Goal: Information Seeking & Learning: Learn about a topic

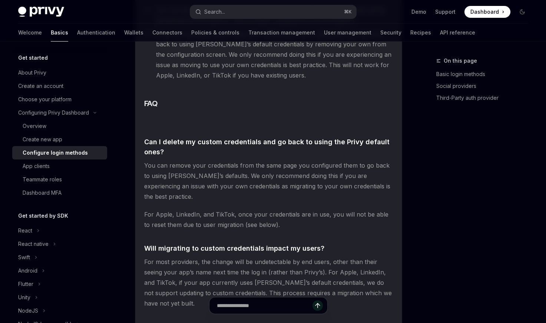
scroll to position [178, 0]
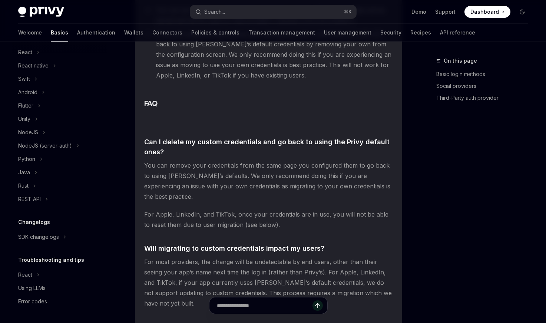
click at [497, 11] on span "Dashboard" at bounding box center [484, 11] width 29 height 7
type textarea "*"
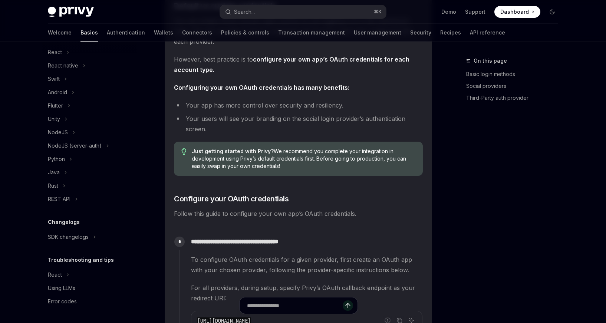
scroll to position [0, 0]
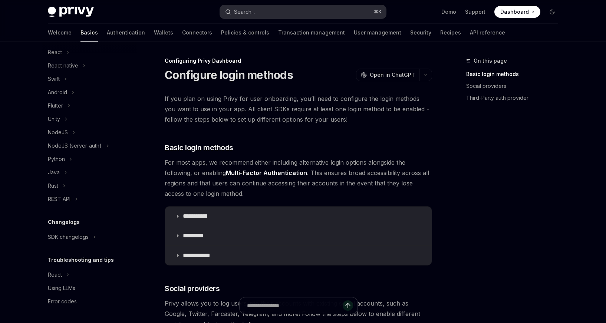
click at [255, 13] on div "Search..." at bounding box center [244, 11] width 21 height 9
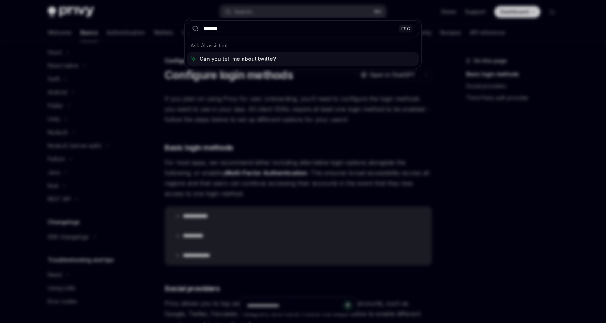
type input "*******"
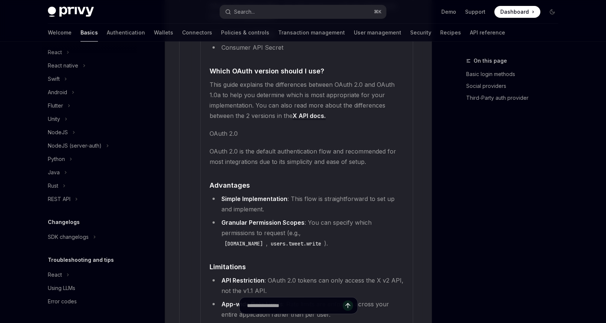
scroll to position [1421, 0]
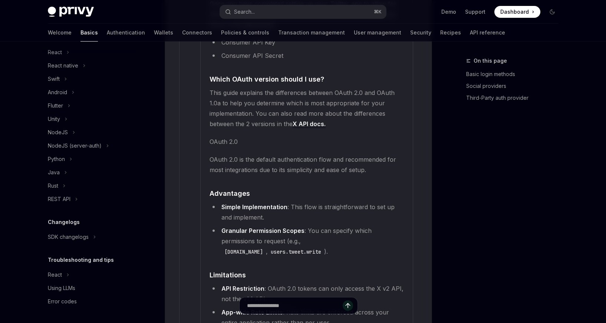
click at [239, 158] on span "OAuth 2.0 is the default authentication flow and recommended for most integrati…" at bounding box center [306, 164] width 194 height 21
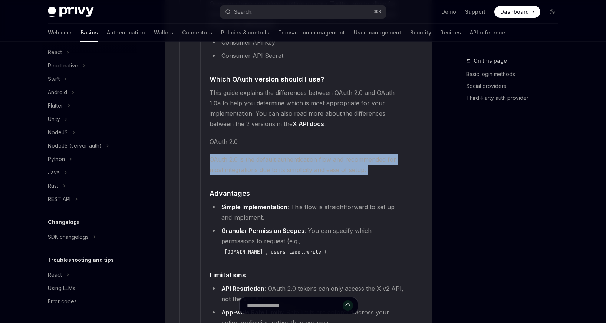
click at [239, 158] on span "OAuth 2.0 is the default authentication flow and recommended for most integrati…" at bounding box center [306, 164] width 194 height 21
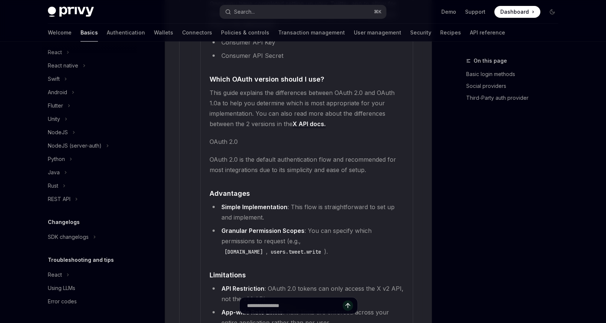
click at [239, 154] on span "OAuth 2.0 is the default authentication flow and recommended for most integrati…" at bounding box center [306, 164] width 194 height 21
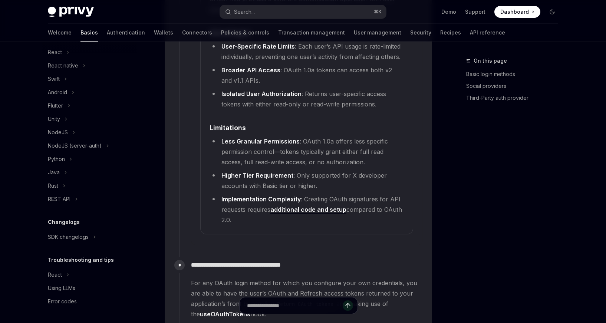
scroll to position [1834, 0]
click at [59, 275] on div "React" at bounding box center [55, 274] width 14 height 9
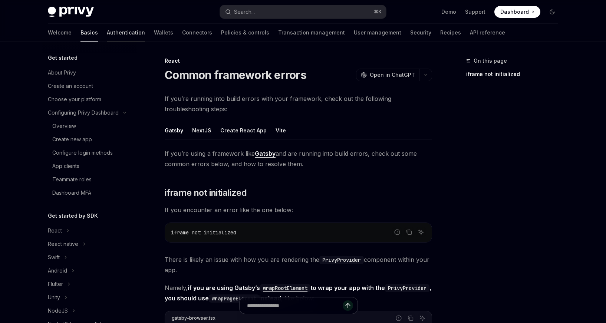
click at [107, 29] on link "Authentication" at bounding box center [126, 33] width 38 height 18
type textarea "*"
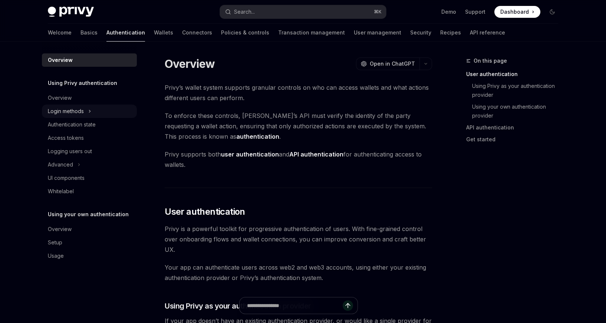
click at [81, 115] on div "Login methods" at bounding box center [66, 111] width 36 height 9
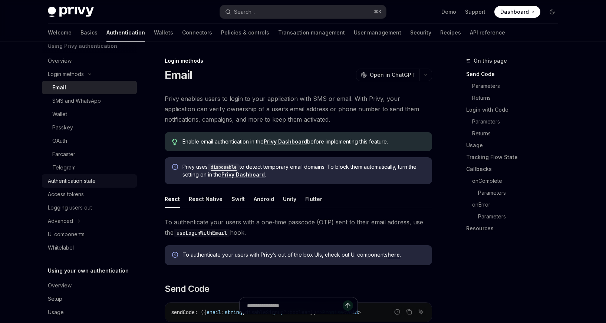
scroll to position [48, 0]
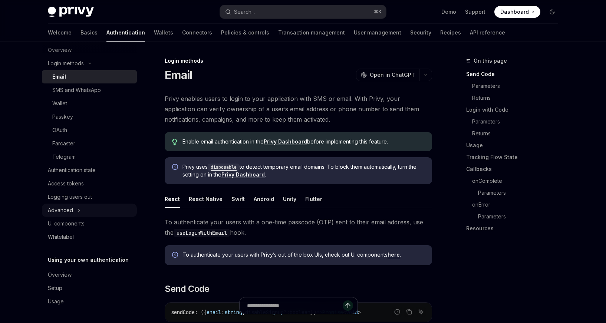
click at [71, 212] on div "Advanced" at bounding box center [60, 210] width 25 height 9
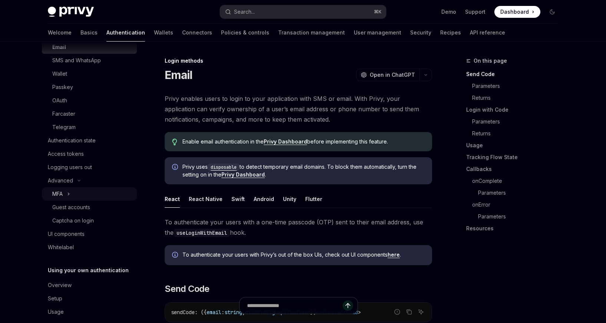
scroll to position [83, 0]
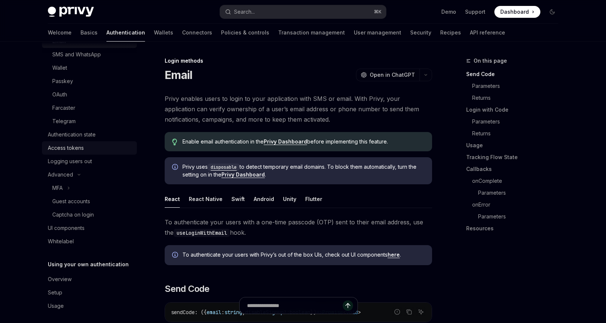
click at [79, 149] on div "Access tokens" at bounding box center [66, 147] width 36 height 9
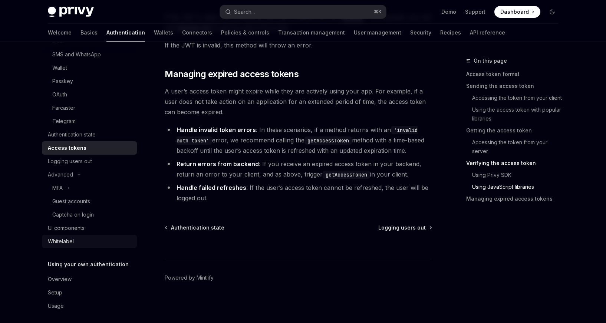
scroll to position [88, 0]
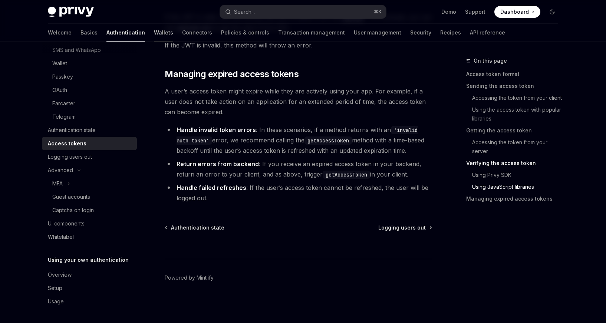
click at [154, 35] on link "Wallets" at bounding box center [163, 33] width 19 height 18
type textarea "*"
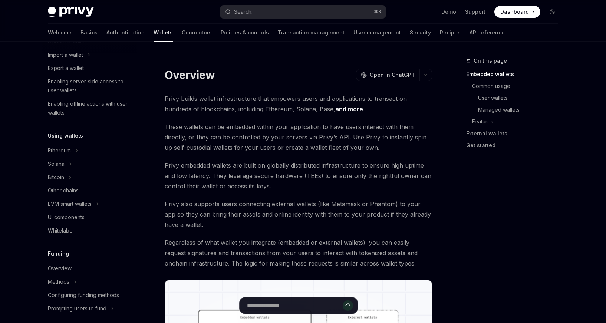
scroll to position [314, 0]
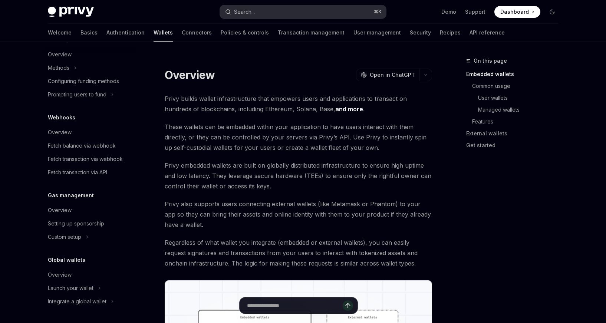
click at [318, 13] on button "Search... ⌘ K" at bounding box center [303, 11] width 166 height 13
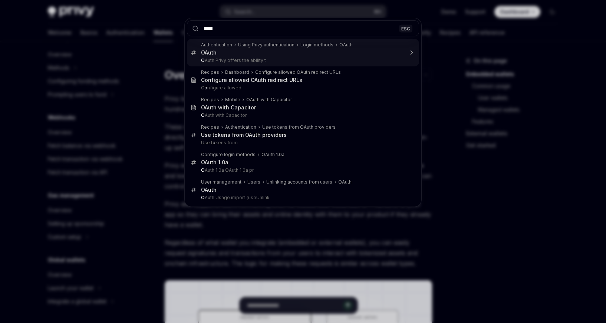
type input "*****"
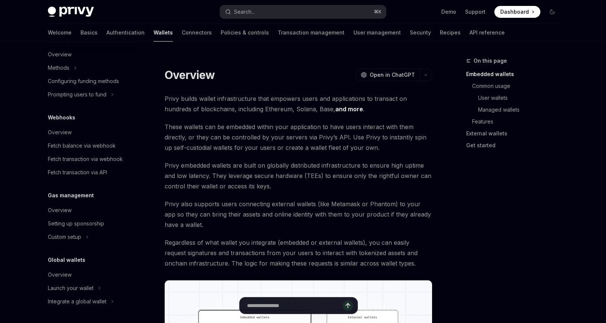
type textarea "*"
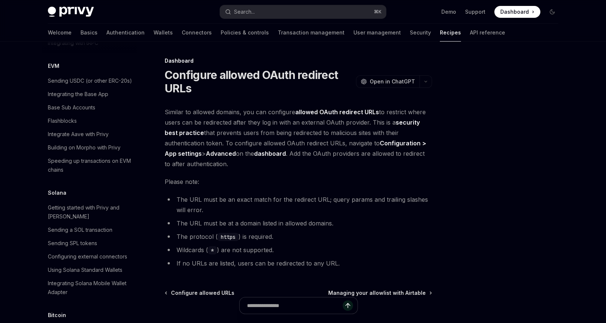
scroll to position [1064, 0]
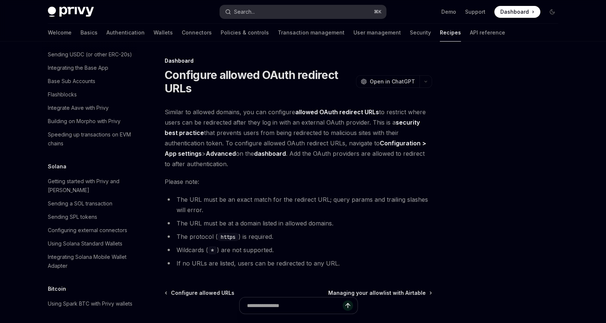
click at [312, 5] on button "Search... ⌘ K" at bounding box center [303, 11] width 166 height 13
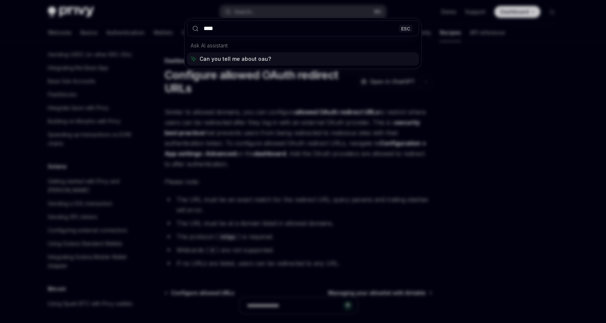
type input "*****"
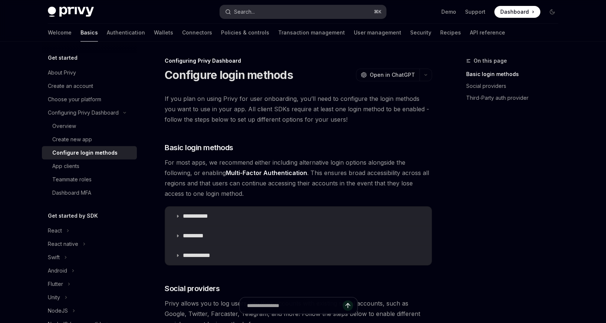
click at [267, 7] on button "Search... ⌘ K" at bounding box center [303, 11] width 166 height 13
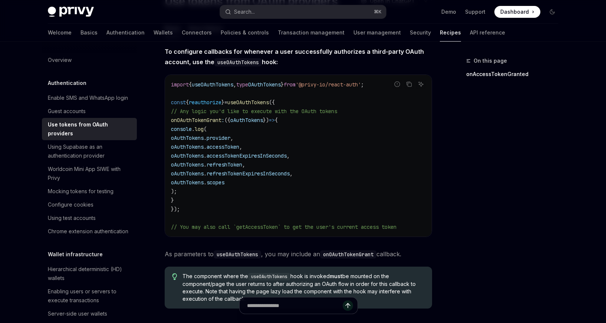
scroll to position [79, 0]
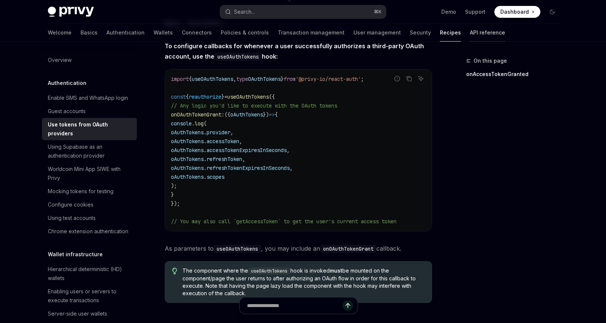
click at [470, 34] on link "API reference" at bounding box center [487, 33] width 35 height 18
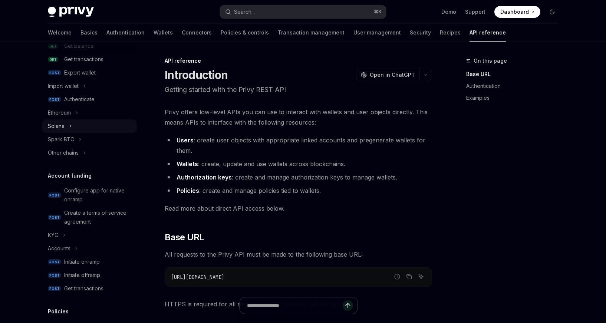
scroll to position [152, 0]
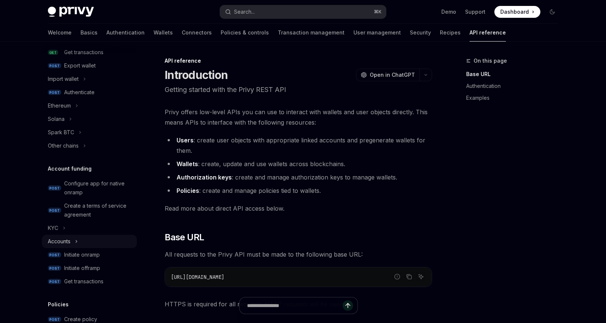
click at [72, 241] on button "Accounts" at bounding box center [89, 241] width 95 height 13
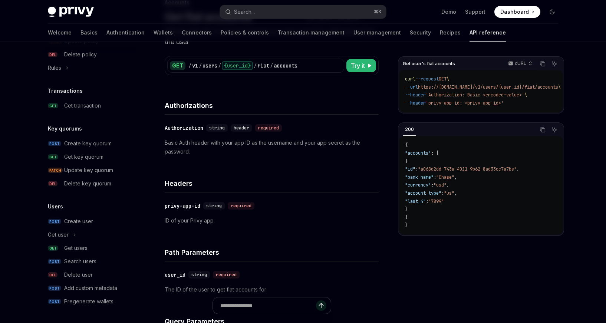
scroll to position [61, 0]
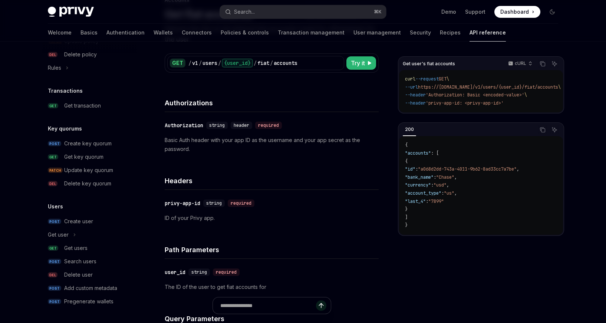
click at [85, 225] on div "Create user" at bounding box center [78, 221] width 29 height 9
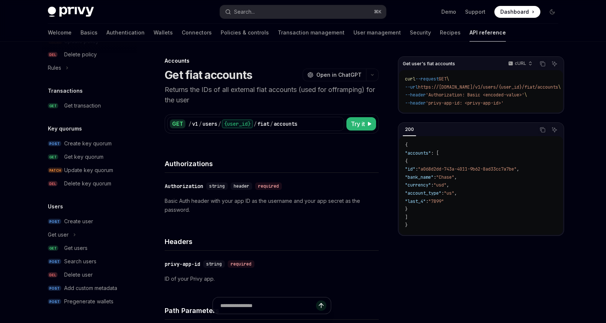
click at [85, 225] on div "Create user" at bounding box center [78, 221] width 29 height 9
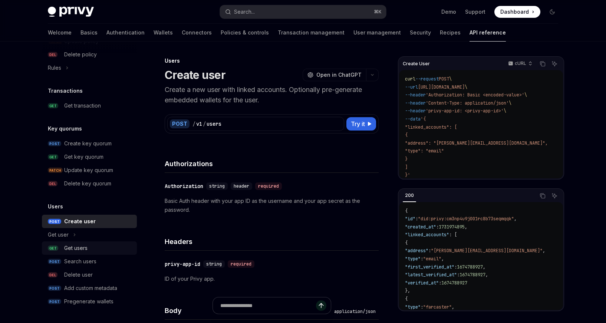
click at [85, 249] on div "Get users" at bounding box center [75, 247] width 23 height 9
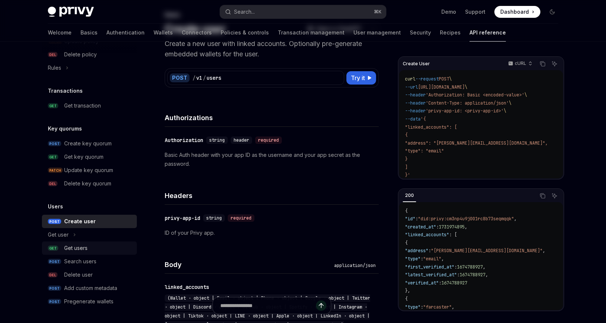
type textarea "*"
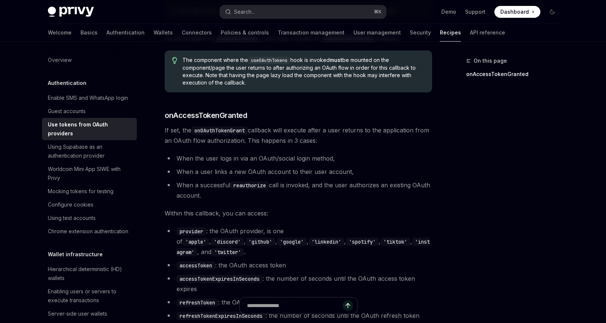
scroll to position [264, 0]
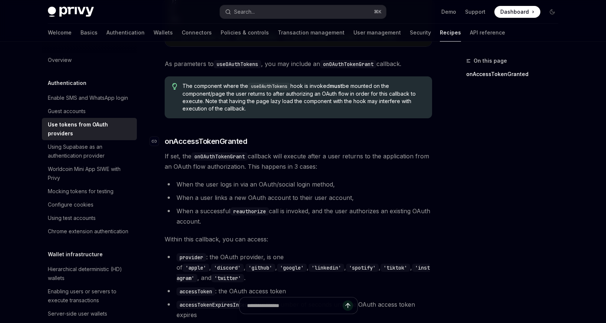
click at [213, 140] on span "onAccessTokenGranted" at bounding box center [206, 141] width 82 height 10
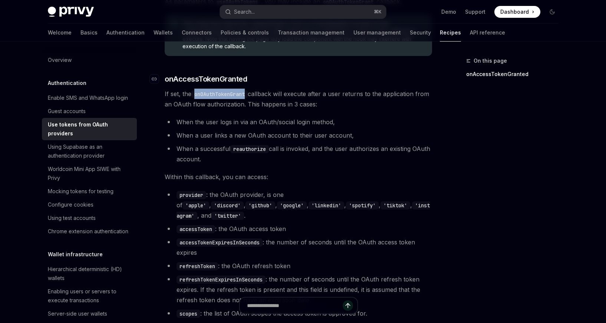
click at [213, 140] on div "To configure callbacks for whenever a user successfully authorizes a third-part…" at bounding box center [298, 84] width 267 height 581
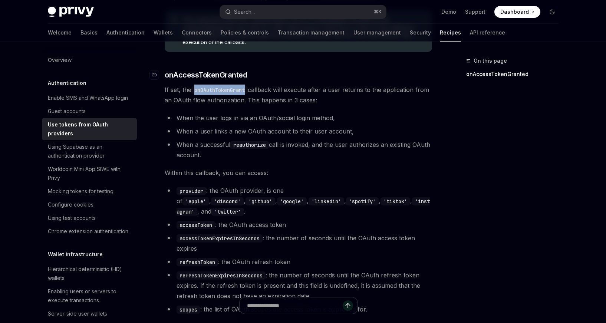
scroll to position [343, 0]
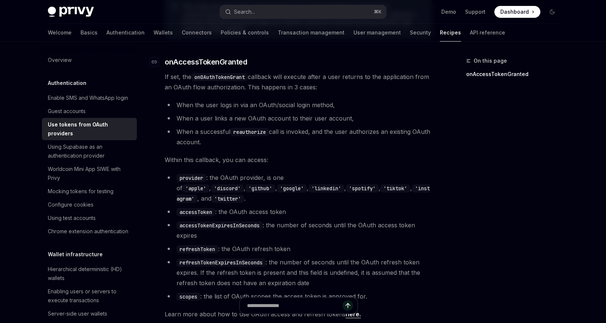
click at [196, 65] on span "onAccessTokenGranted" at bounding box center [206, 62] width 82 height 10
copy span "onAccessTokenGranted"
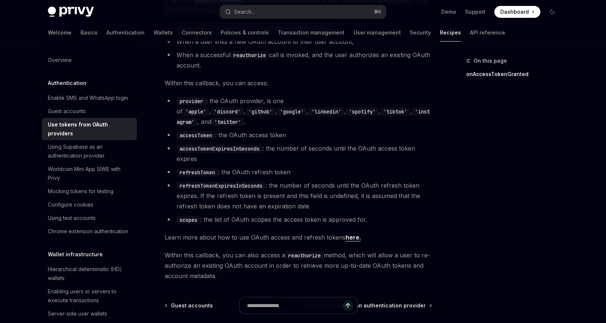
scroll to position [418, 0]
click at [350, 235] on link "here." at bounding box center [352, 239] width 15 height 8
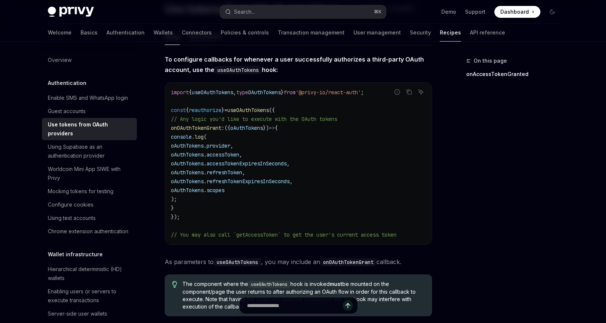
scroll to position [0, 0]
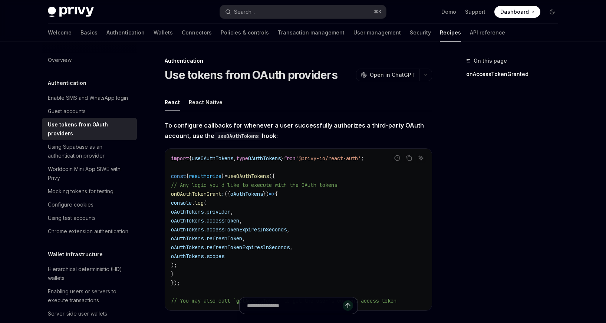
click at [519, 22] on div "Privy Docs home page Search... ⌘ K Demo Support Dashboard Dashboard Search..." at bounding box center [303, 12] width 510 height 24
click at [510, 13] on span "Dashboard" at bounding box center [514, 11] width 29 height 7
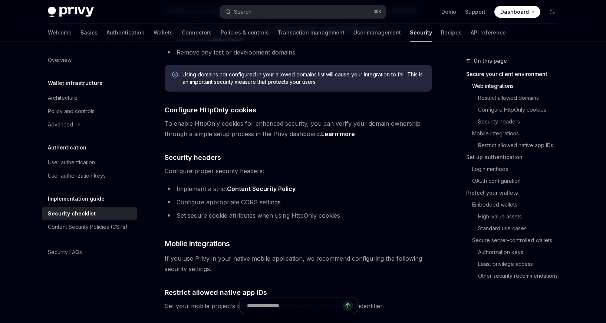
scroll to position [327, 0]
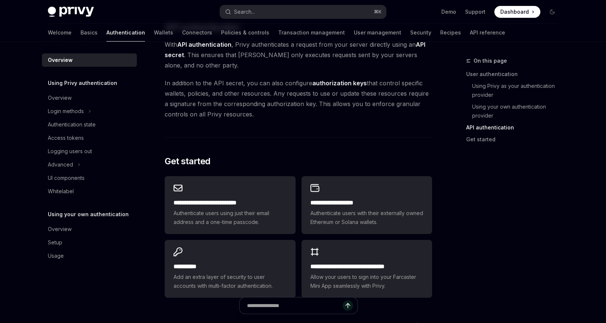
scroll to position [612, 0]
